Goal: Transaction & Acquisition: Purchase product/service

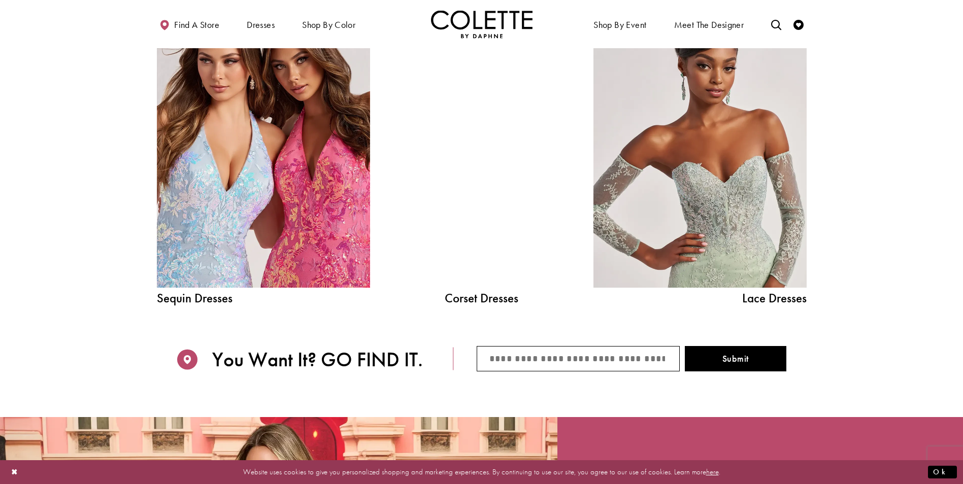
scroll to position [1269, 0]
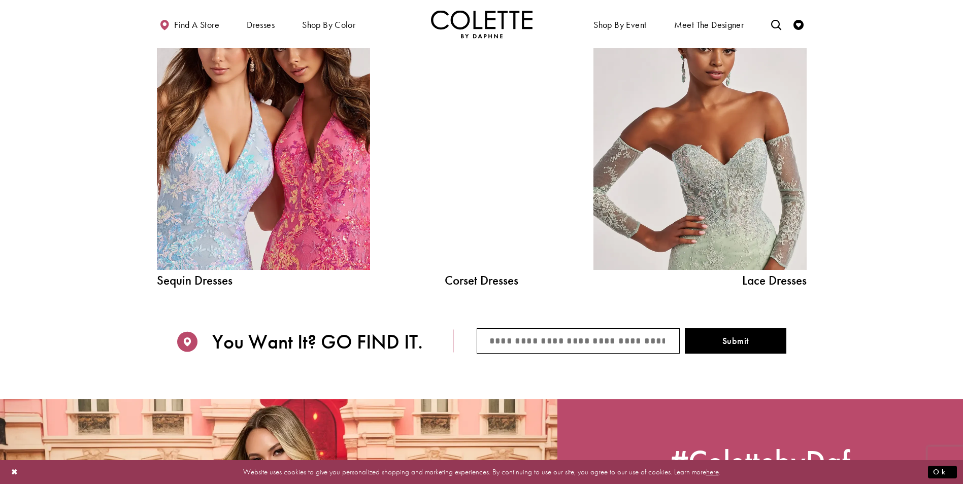
click at [484, 179] on div at bounding box center [482, 135] width 152 height 269
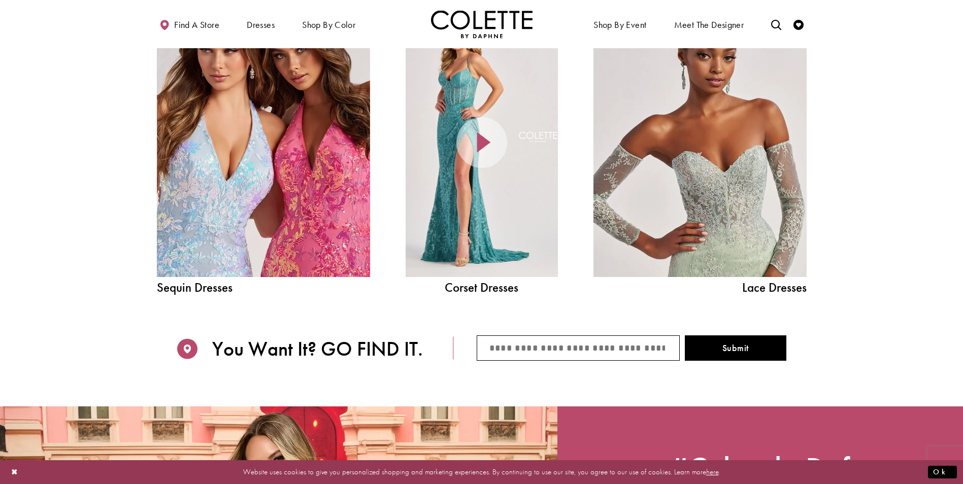
scroll to position [1165, 0]
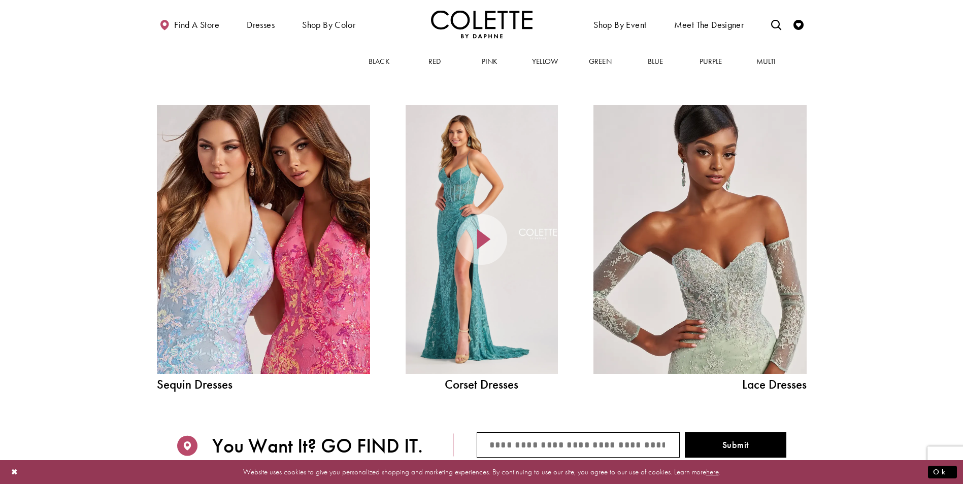
click at [485, 235] on icon at bounding box center [481, 239] width 51 height 51
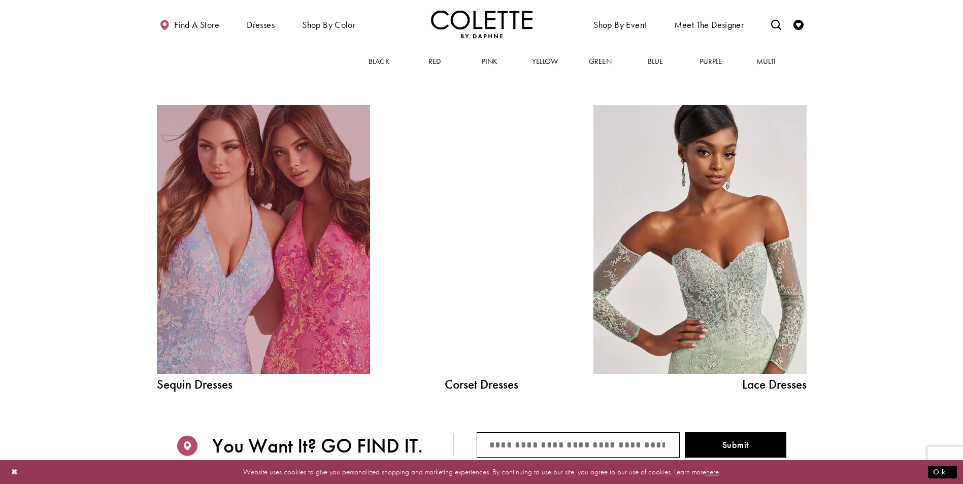
click at [209, 332] on link "Sequin Dresses Related Link" at bounding box center [263, 239] width 213 height 269
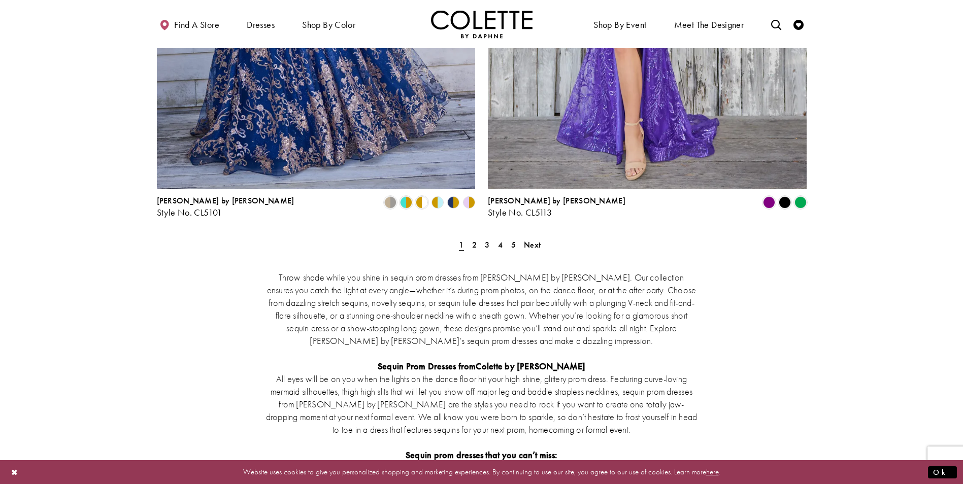
scroll to position [1878, 0]
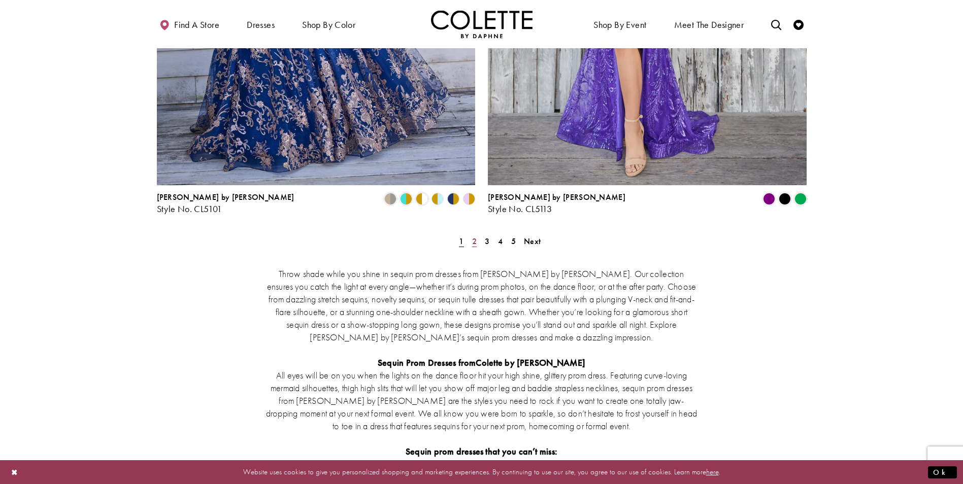
click at [476, 236] on span "2" at bounding box center [474, 241] width 5 height 11
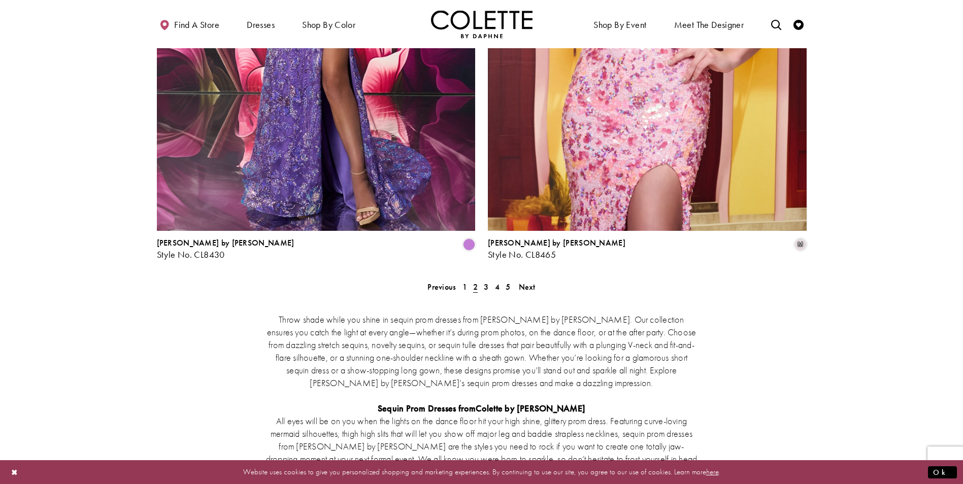
scroll to position [1933, 0]
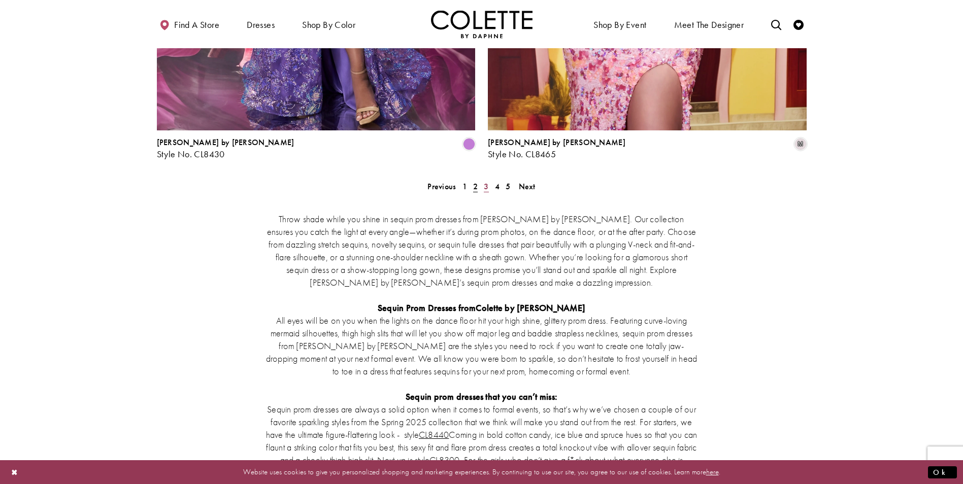
click at [484, 181] on span "3" at bounding box center [486, 186] width 5 height 11
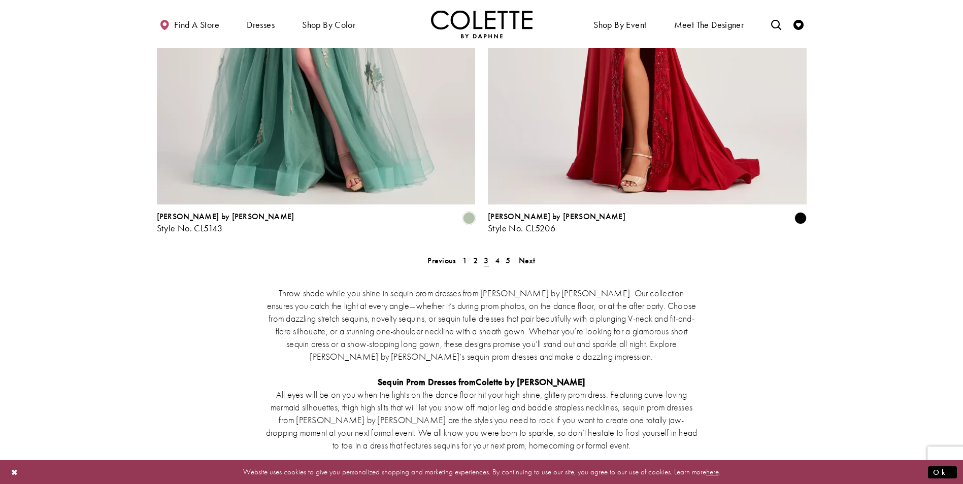
scroll to position [1882, 0]
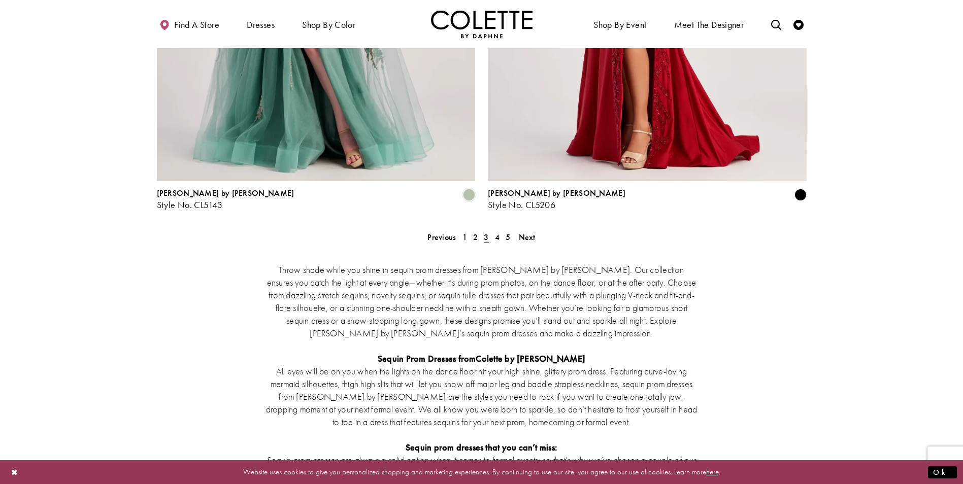
click at [490, 230] on span "3" at bounding box center [486, 237] width 11 height 15
click at [495, 242] on div "Throw shade while you shine in sequin prom dresses from Colette by Daphne. Our …" at bounding box center [482, 472] width 650 height 461
click at [495, 232] on span "4" at bounding box center [497, 237] width 5 height 11
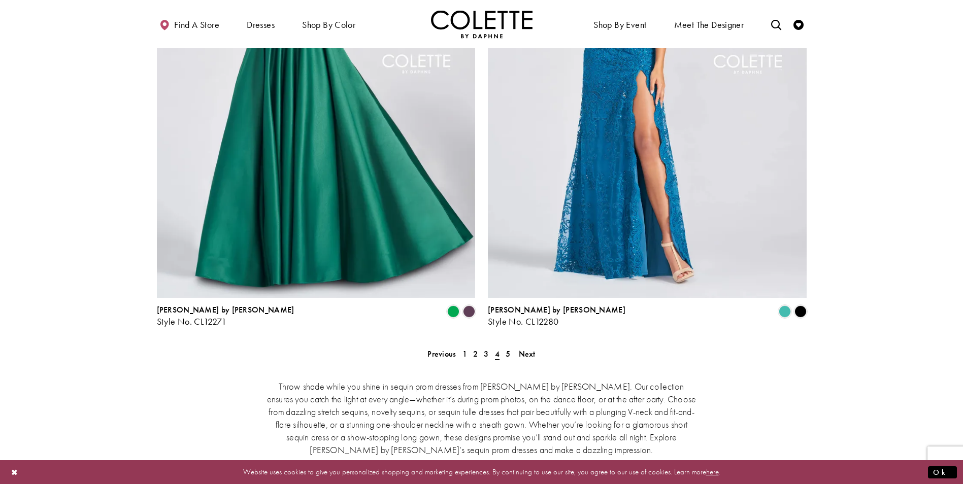
scroll to position [1831, 0]
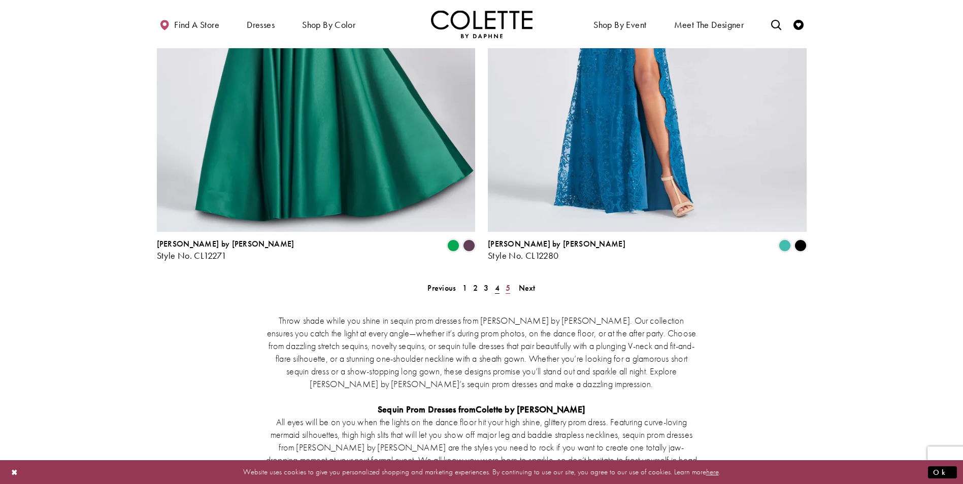
click at [507, 281] on link "5" at bounding box center [507, 288] width 11 height 15
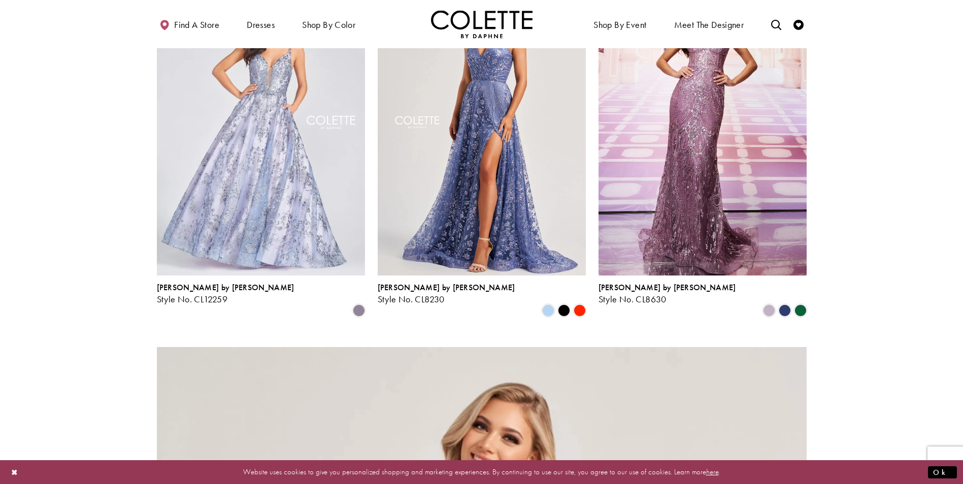
scroll to position [106, 0]
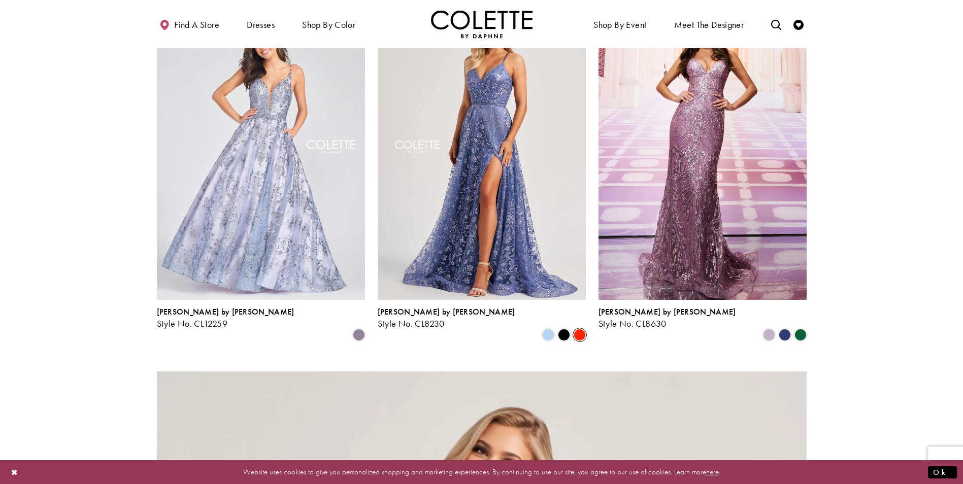
click at [582, 329] on span "Product List" at bounding box center [580, 335] width 12 height 12
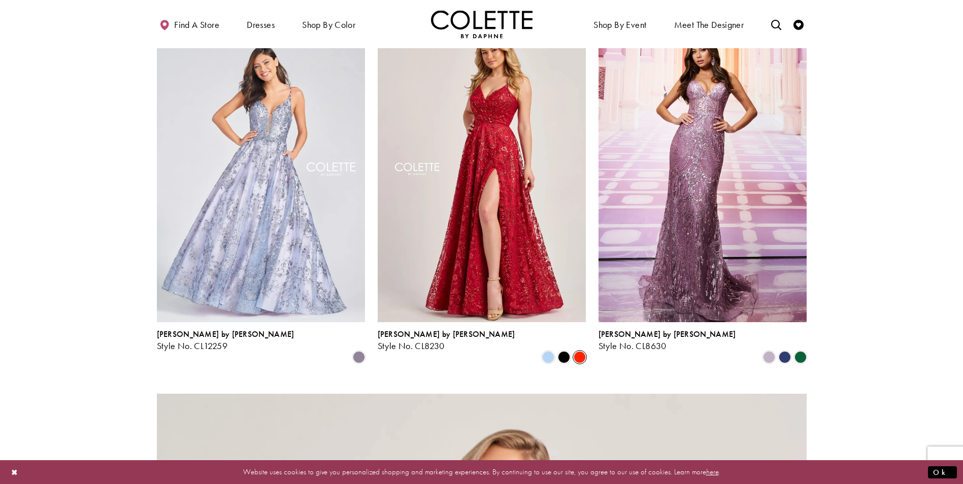
scroll to position [0, 0]
